Goal: Task Accomplishment & Management: Complete application form

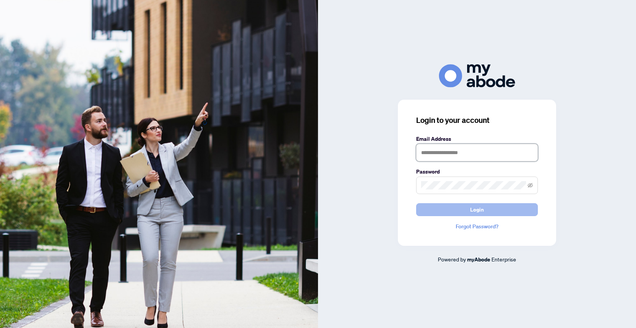
type input "**********"
click at [466, 208] on button "Login" at bounding box center [477, 209] width 122 height 13
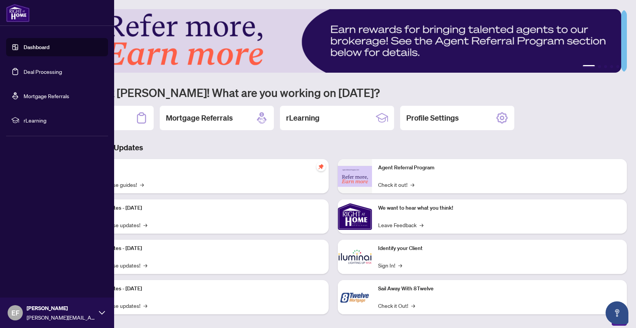
click at [40, 71] on link "Deal Processing" at bounding box center [43, 71] width 38 height 7
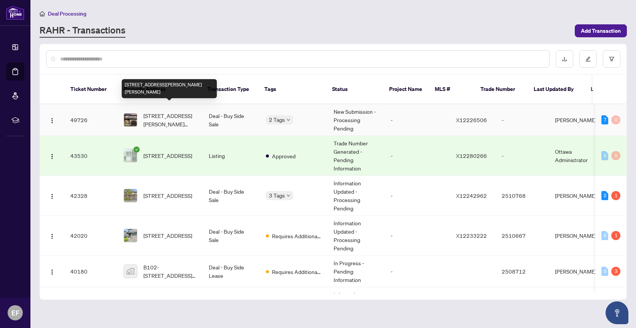
click at [166, 111] on span "[STREET_ADDRESS][PERSON_NAME][PERSON_NAME]" at bounding box center [169, 119] width 53 height 17
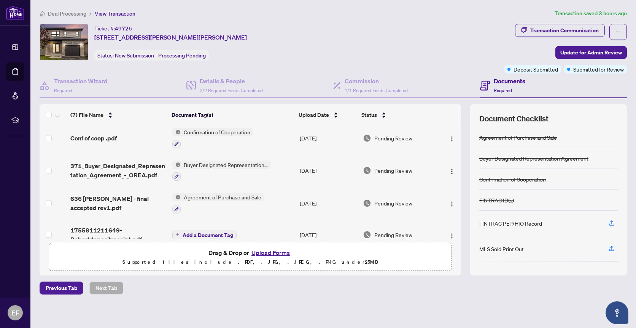
scroll to position [102, 0]
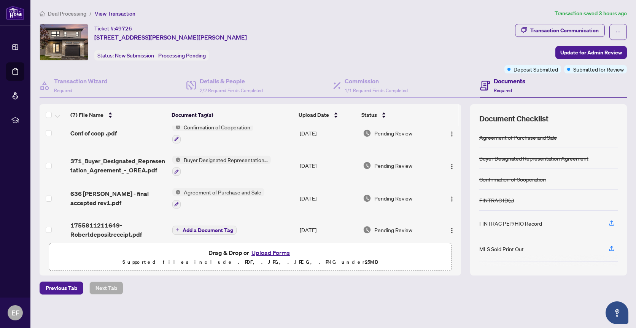
click at [275, 253] on button "Upload Forms" at bounding box center [270, 253] width 43 height 10
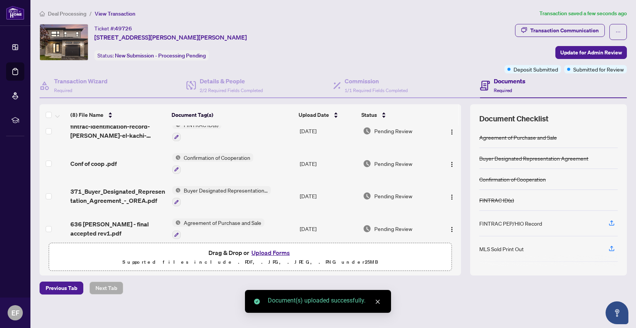
scroll to position [0, 0]
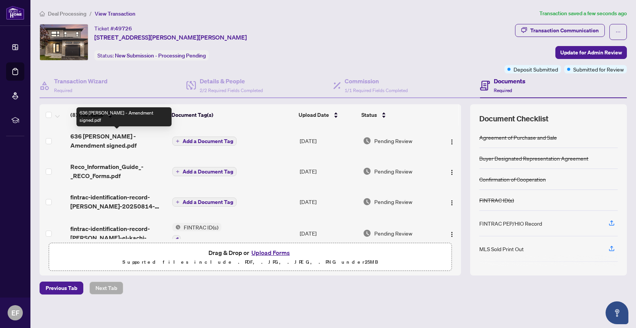
click at [103, 138] on span "636 [PERSON_NAME] - Amendment signed.pdf" at bounding box center [118, 141] width 96 height 18
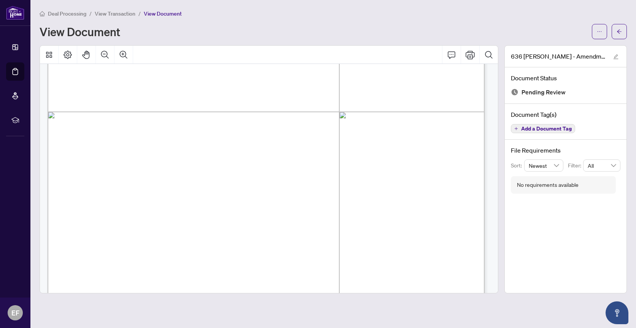
scroll to position [799, 0]
click at [622, 32] on icon "arrow-left" at bounding box center [619, 31] width 5 height 5
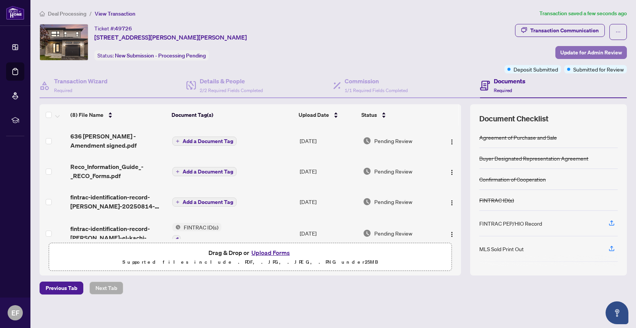
click at [590, 53] on span "Update for Admin Review" at bounding box center [591, 52] width 62 height 12
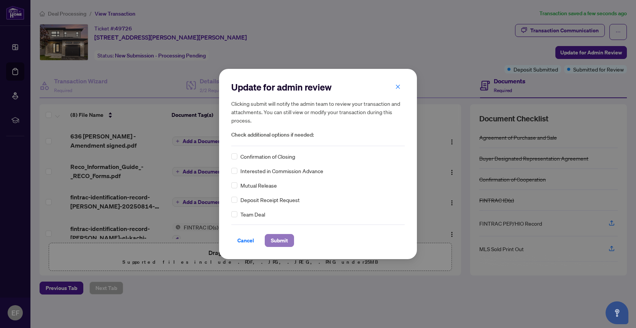
click at [279, 239] on span "Submit" at bounding box center [279, 240] width 17 height 12
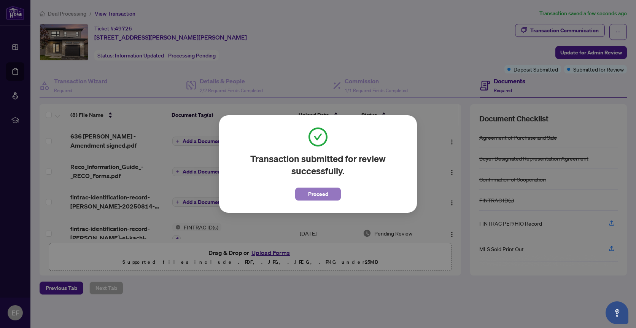
click at [318, 194] on span "Proceed" at bounding box center [318, 194] width 20 height 12
